Goal: Find specific page/section: Find specific page/section

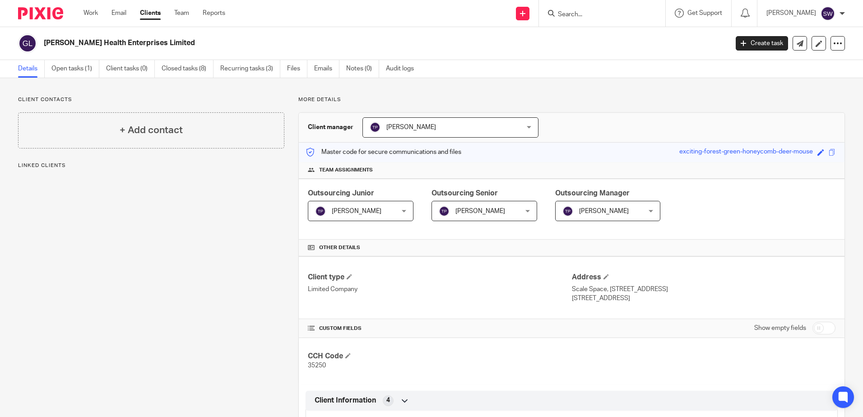
click at [573, 15] on input "Search" at bounding box center [597, 15] width 81 height 8
type input "choiceall"
click at [605, 36] on link at bounding box center [611, 35] width 112 height 14
click at [566, 13] on input "Search" at bounding box center [597, 15] width 81 height 8
paste input "CORNUCOPIA IT RESOURCING LTD"
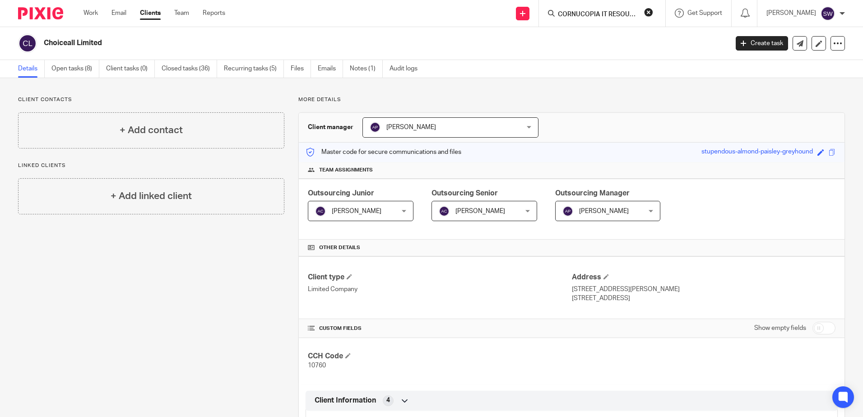
scroll to position [0, 23]
drag, startPoint x: 630, startPoint y: 13, endPoint x: 649, endPoint y: 14, distance: 19.5
click at [649, 14] on form "CORNUCOPIA IT RESOURCING LTD" at bounding box center [605, 13] width 96 height 11
type input "CORNUCOPIA IT RESOURCING"
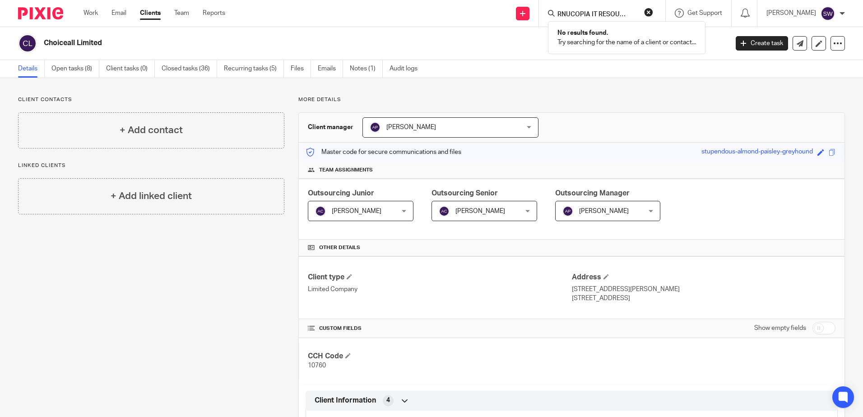
click button "submit" at bounding box center [0, 0] width 0 height 0
click at [651, 10] on button "reset" at bounding box center [648, 12] width 9 height 9
drag, startPoint x: 594, startPoint y: 10, endPoint x: 585, endPoint y: 14, distance: 9.3
click at [585, 13] on input "Search" at bounding box center [597, 15] width 81 height 8
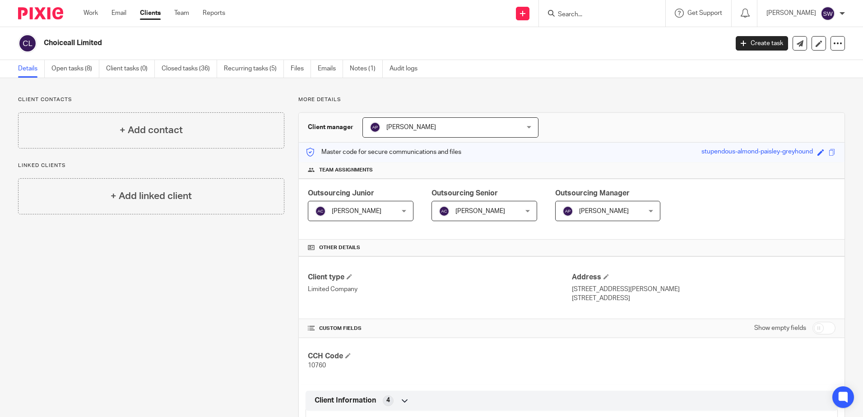
paste input "CORNUCOPIA"
type input "CORNUCOPIA"
